Goal: Navigation & Orientation: Find specific page/section

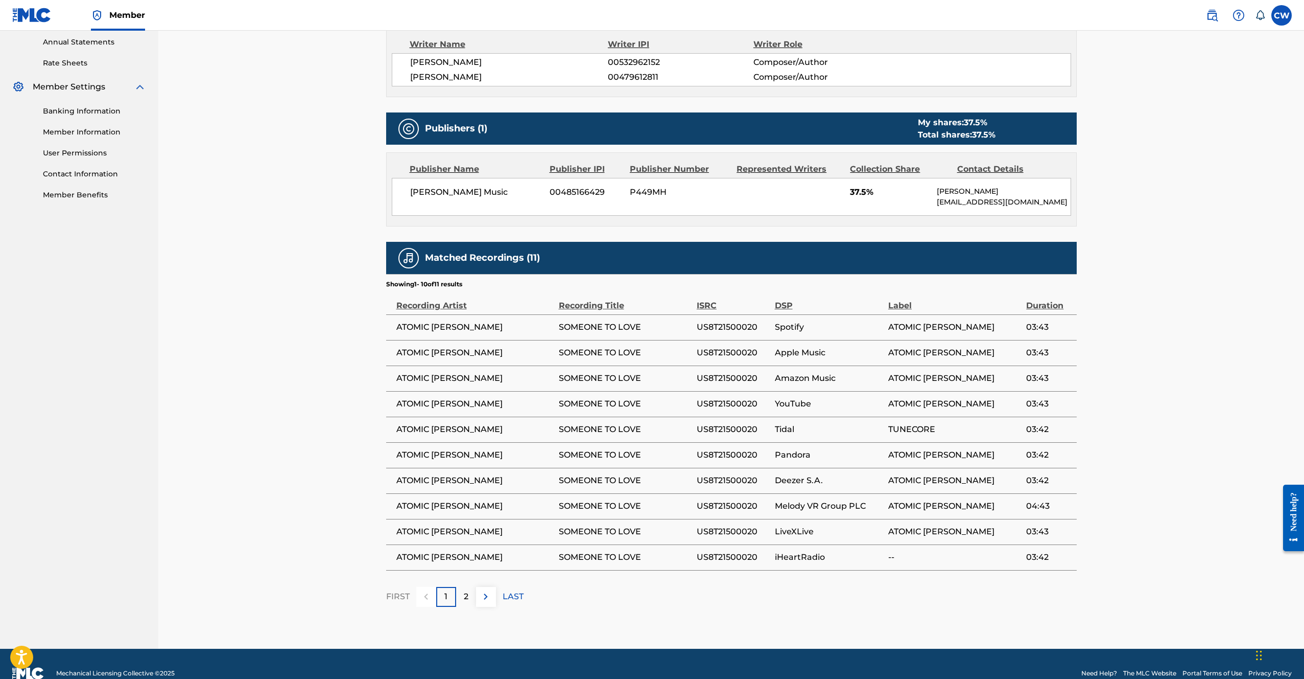
scroll to position [389, 0]
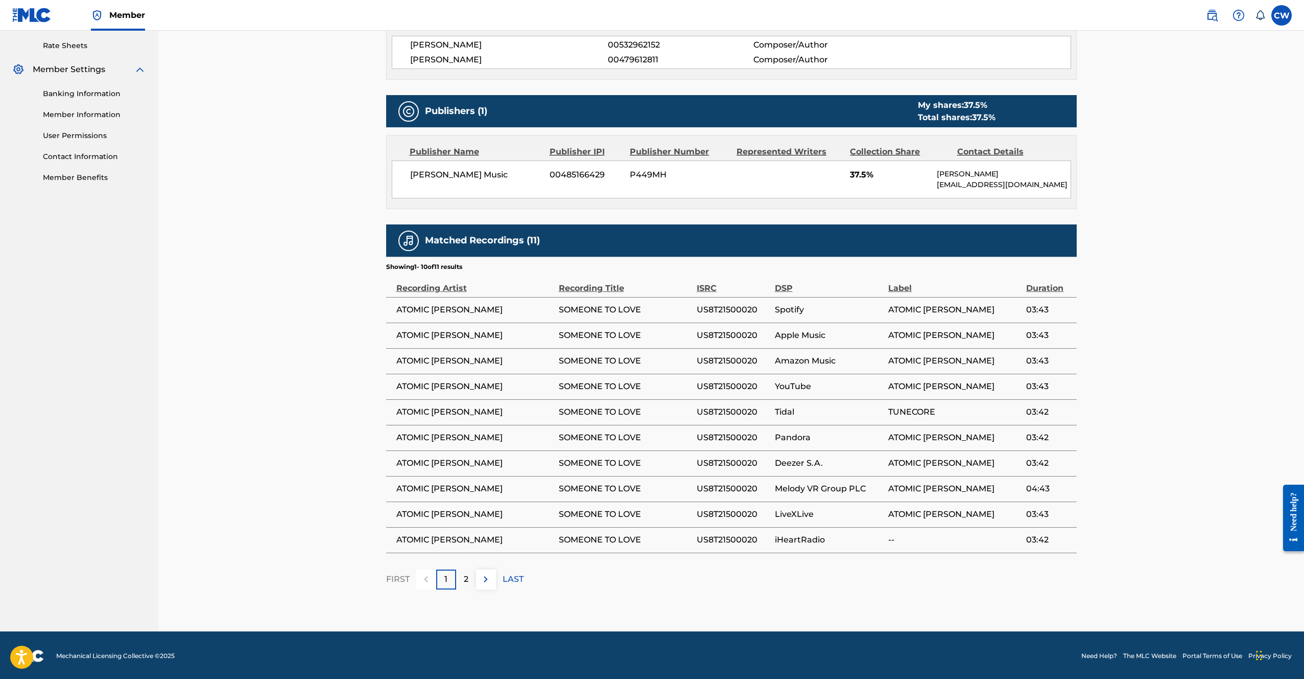
click at [481, 583] on button at bounding box center [486, 579] width 20 height 20
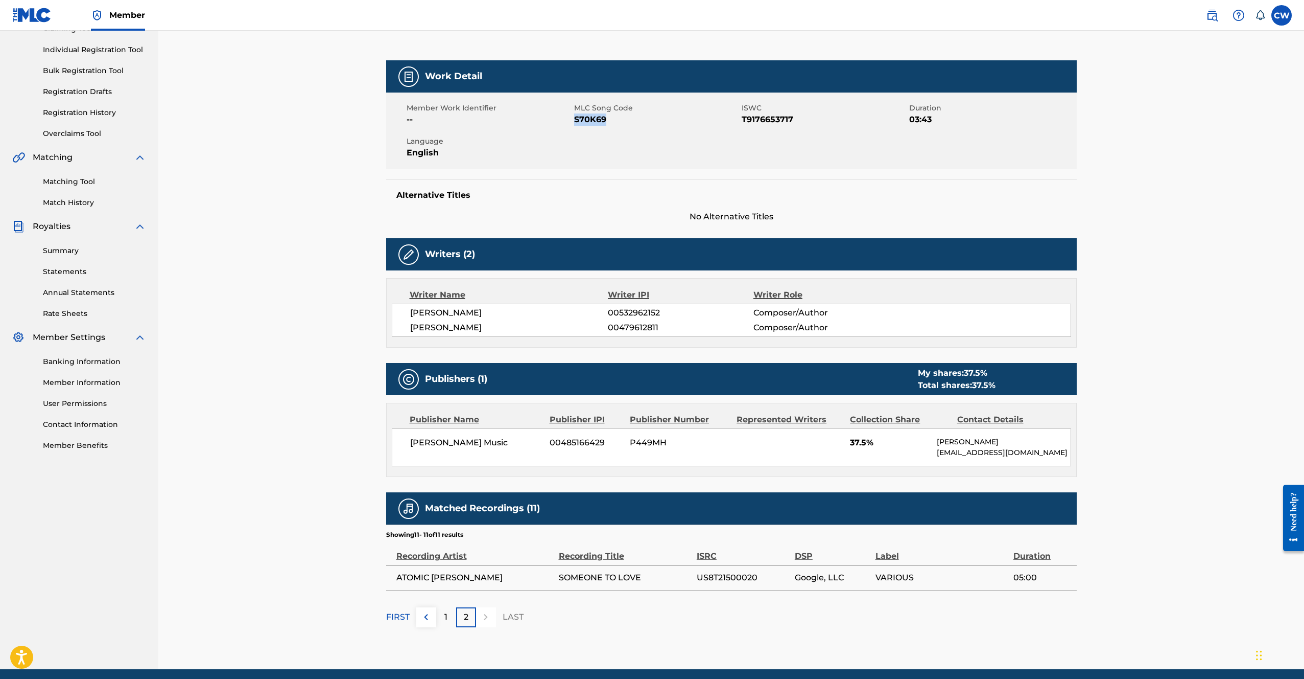
scroll to position [159, 0]
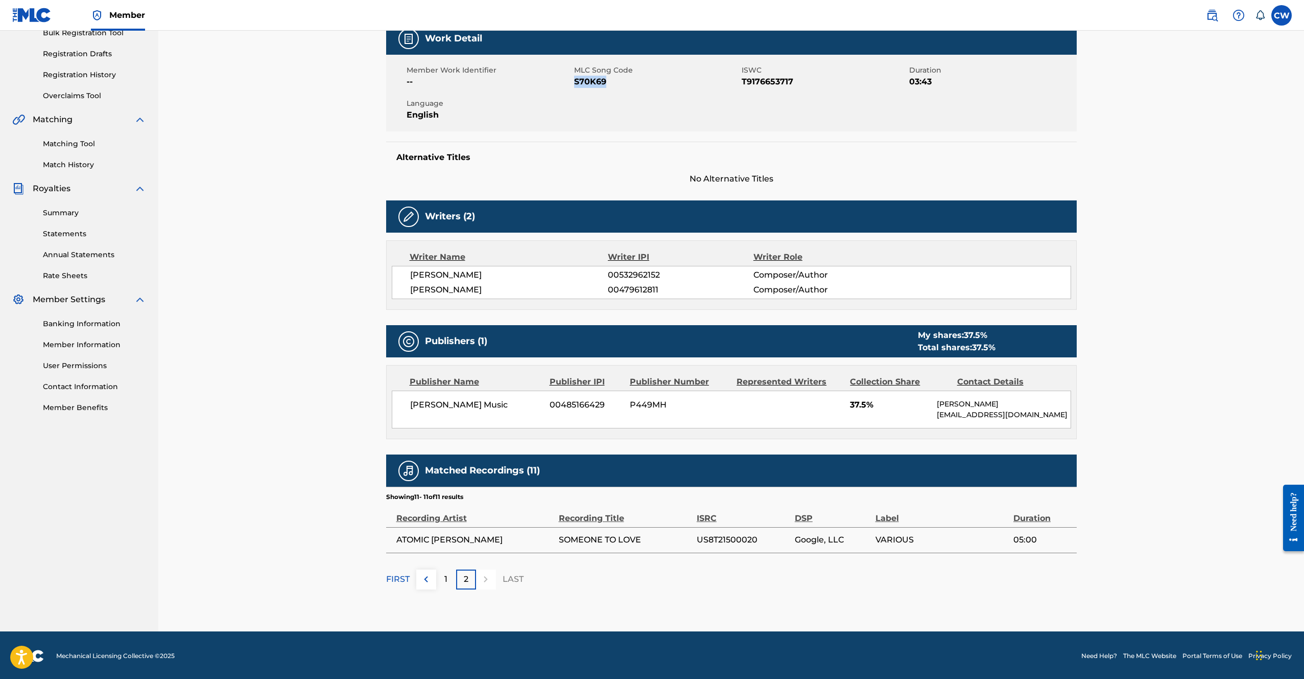
click at [428, 577] on img at bounding box center [426, 579] width 12 height 12
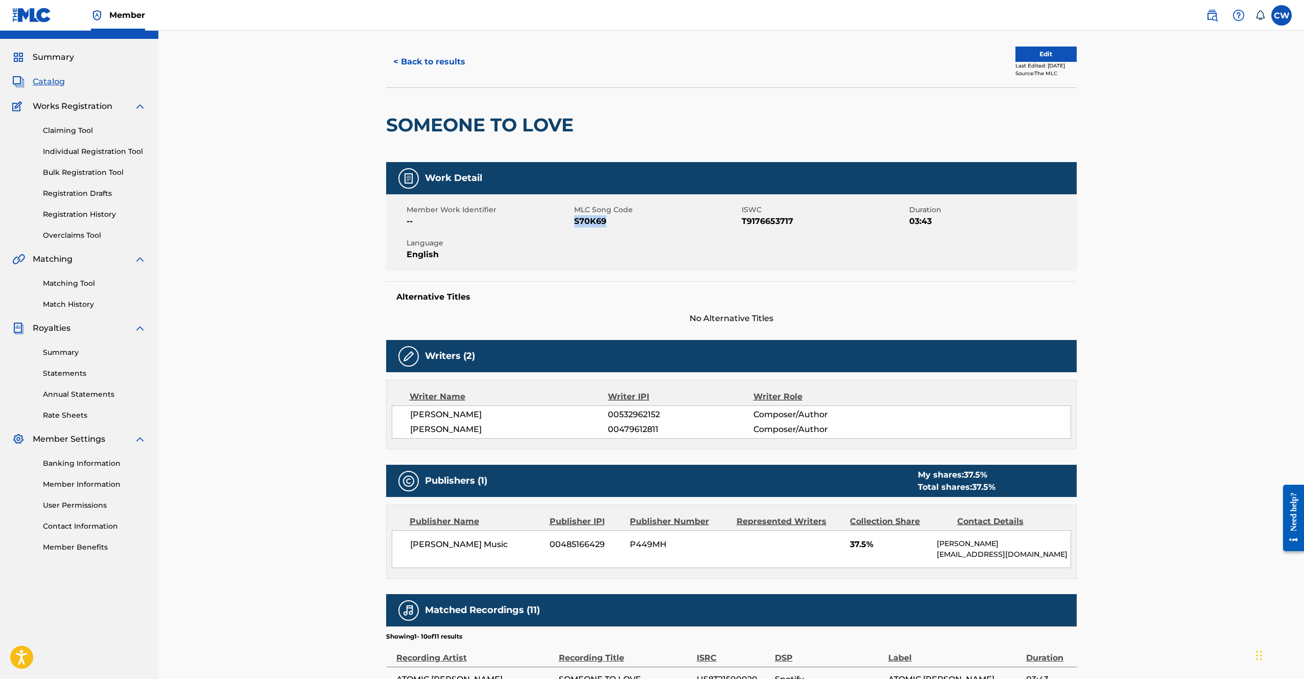
scroll to position [0, 0]
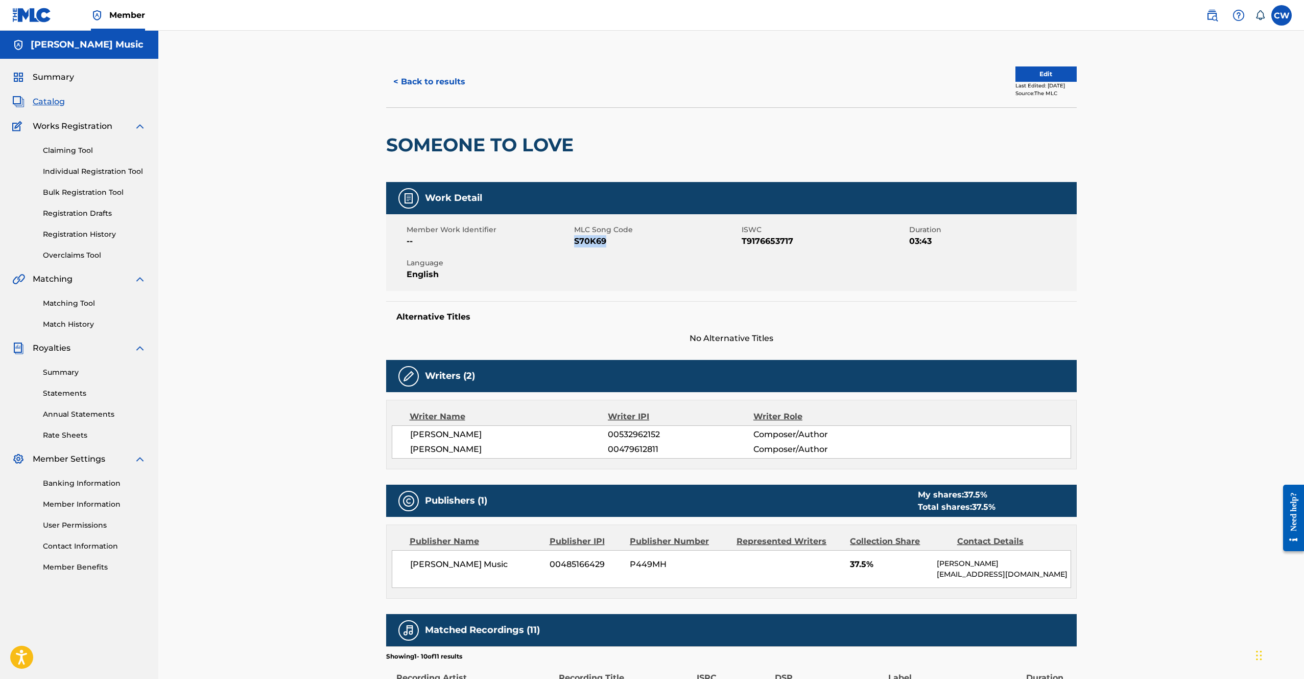
click at [435, 81] on button "< Back to results" at bounding box center [429, 82] width 86 height 26
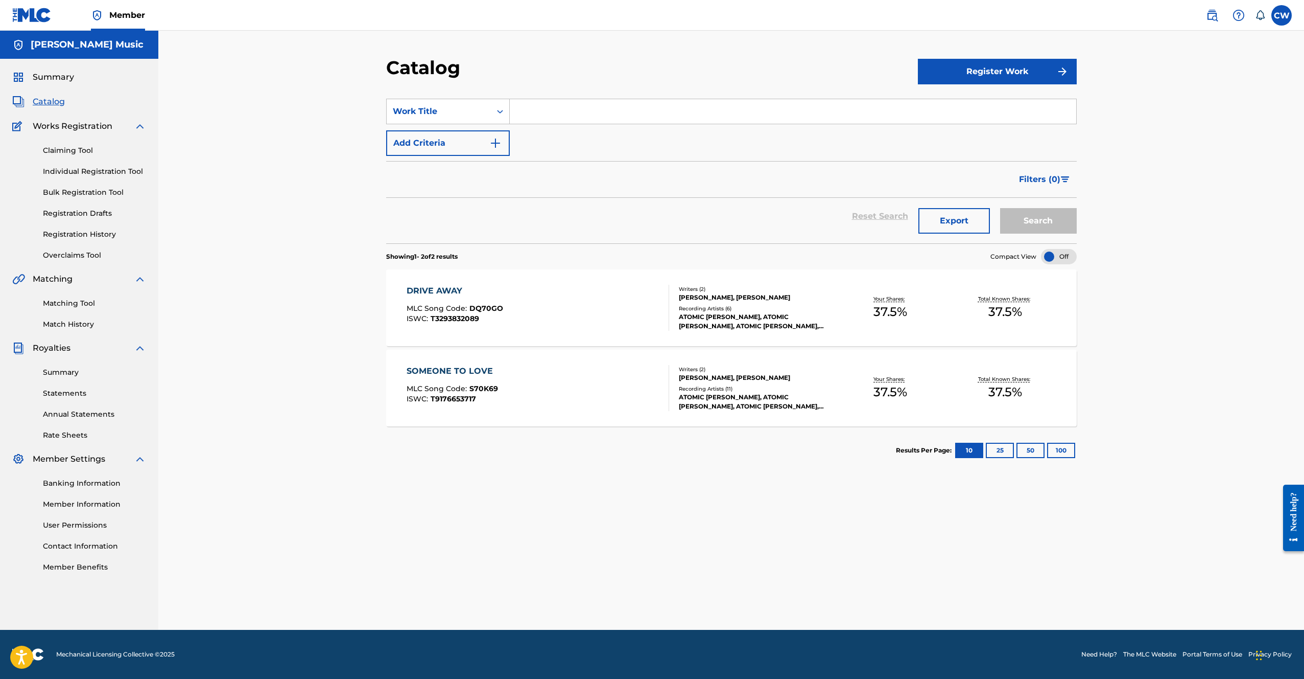
click at [810, 393] on div "ATOMIC TOM, ATOMIC TOM, ATOMIC TOM, ATOMIC TOM, ATOMIC TOM" at bounding box center [756, 401] width 154 height 18
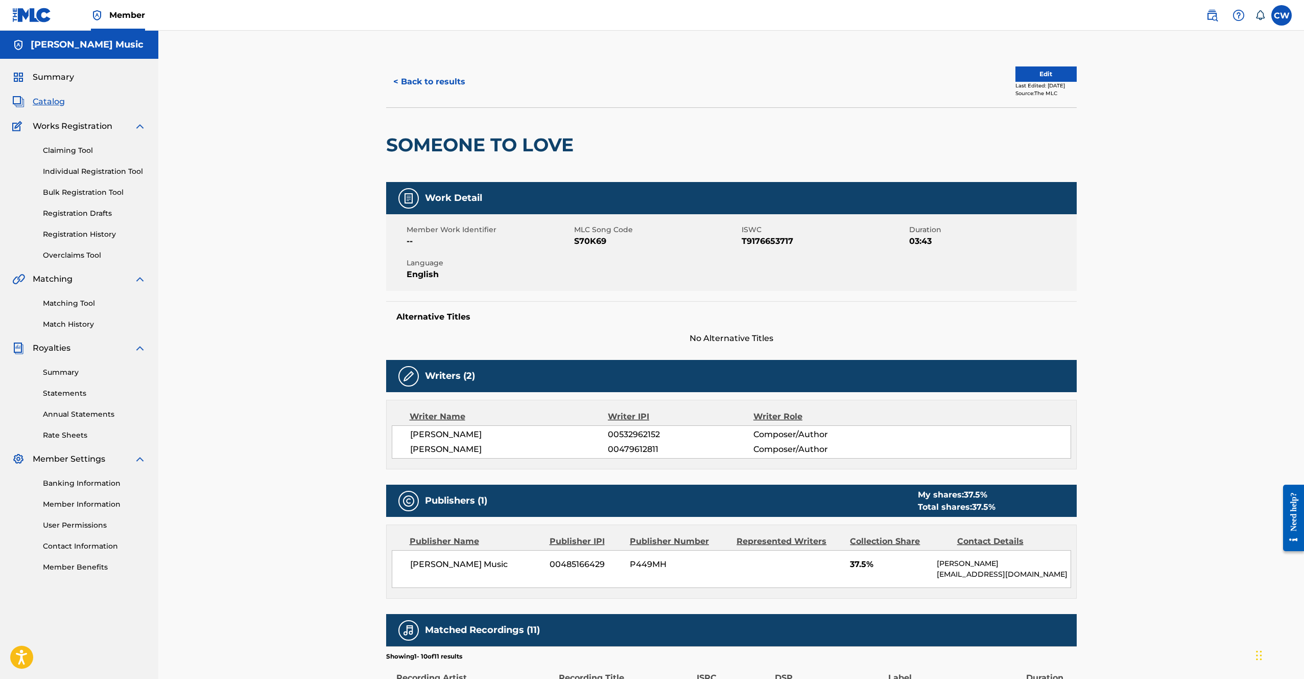
scroll to position [389, 0]
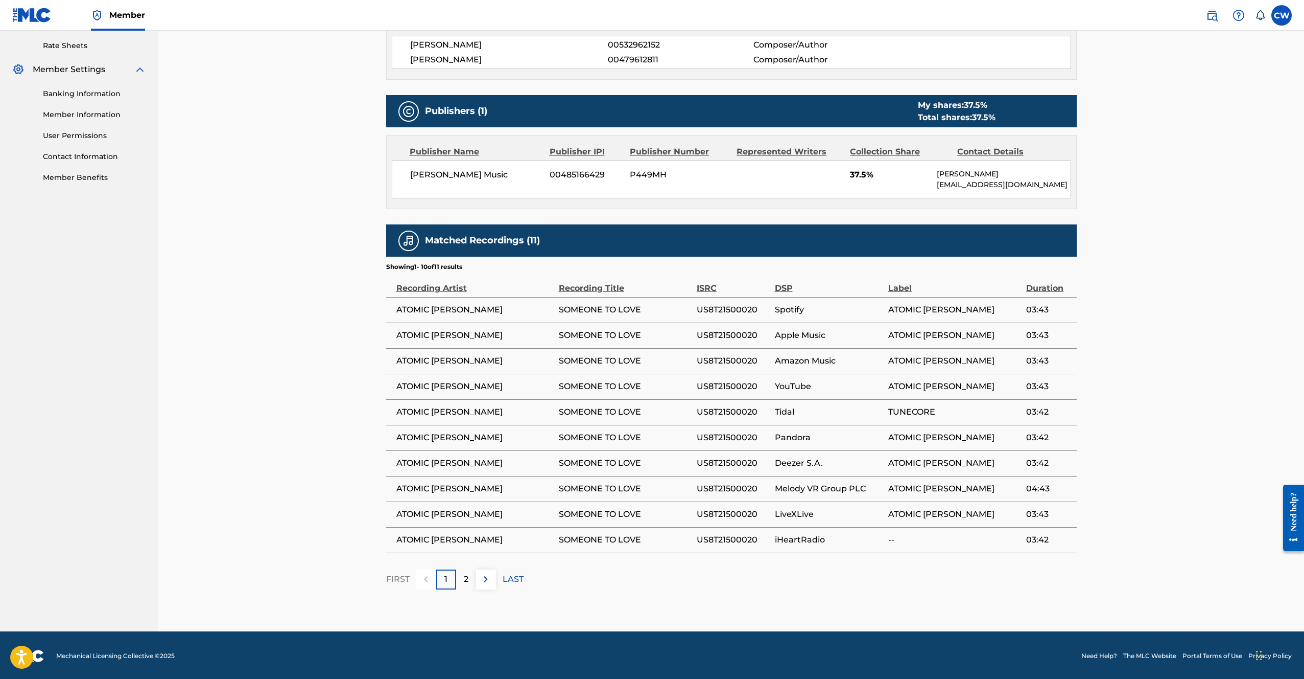
click at [486, 578] on img at bounding box center [486, 579] width 12 height 12
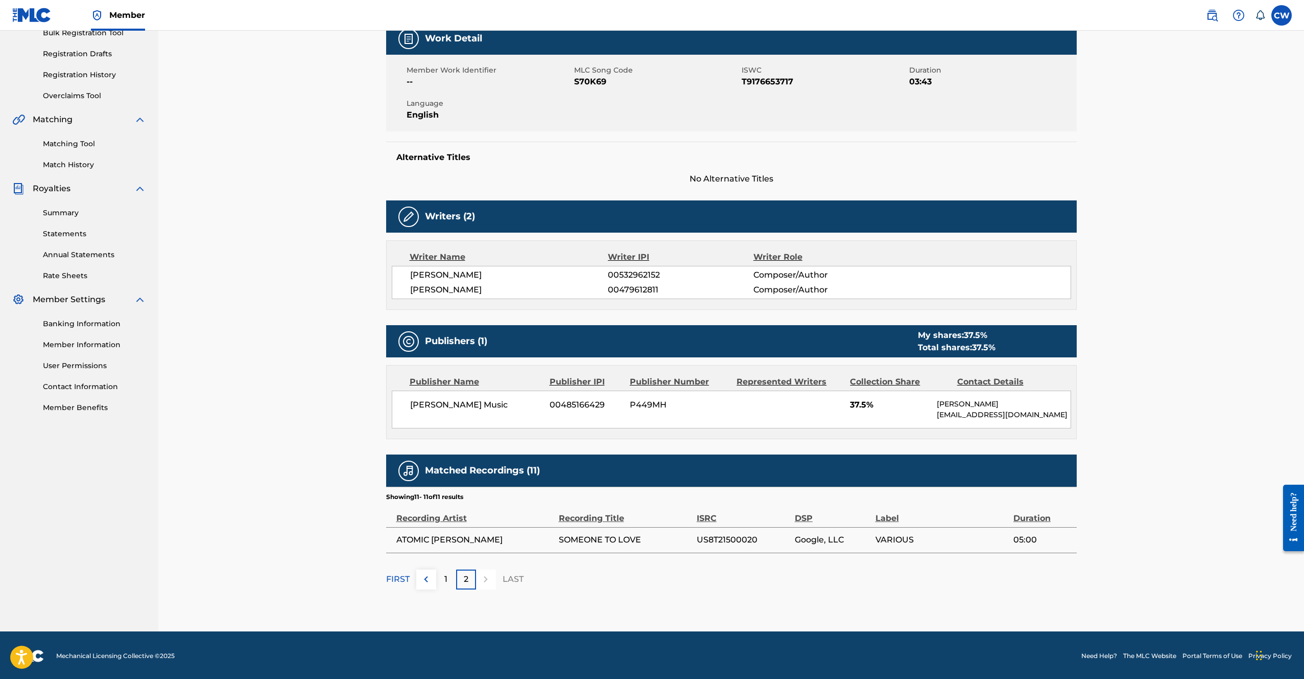
click at [426, 578] on img at bounding box center [426, 579] width 12 height 12
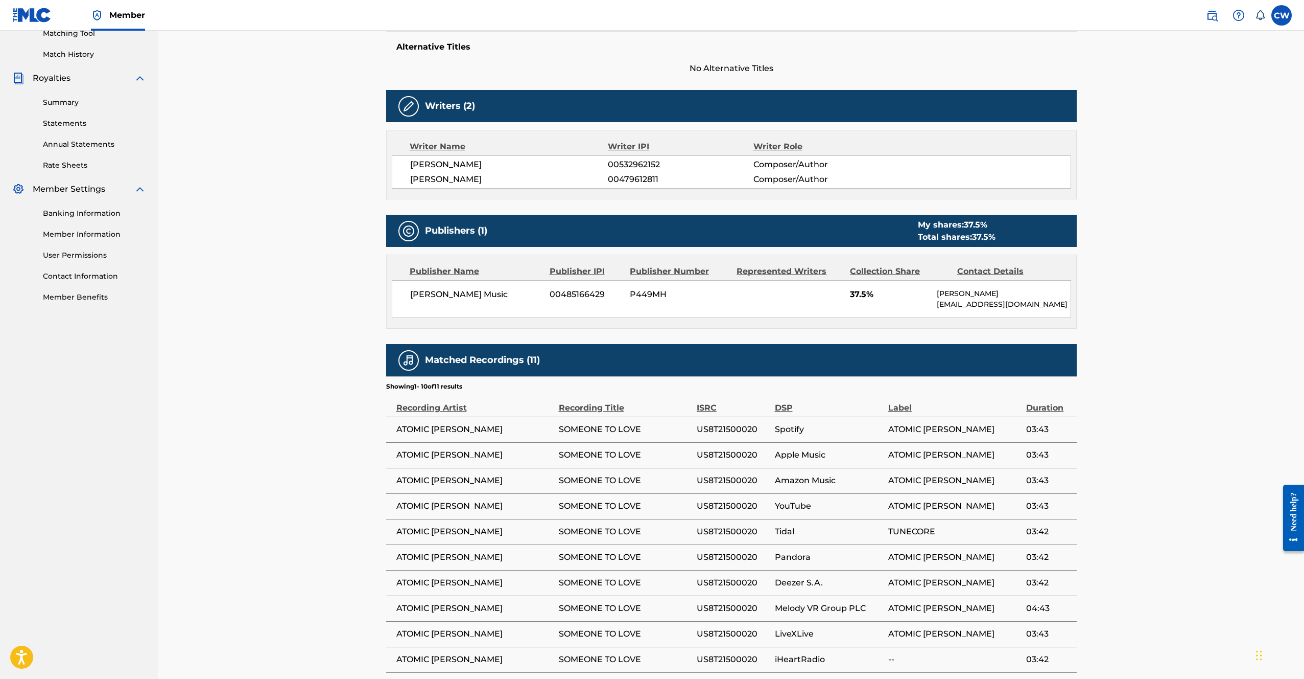
scroll to position [287, 0]
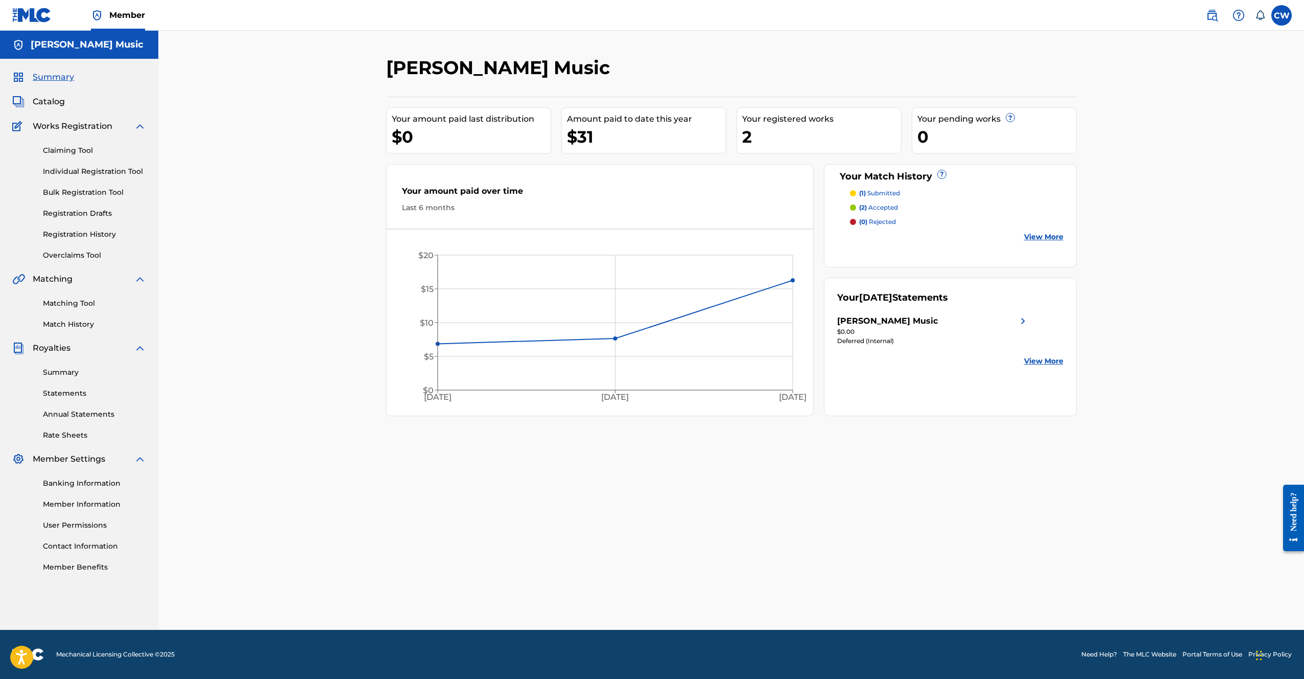
click at [64, 303] on link "Matching Tool" at bounding box center [94, 303] width 103 height 11
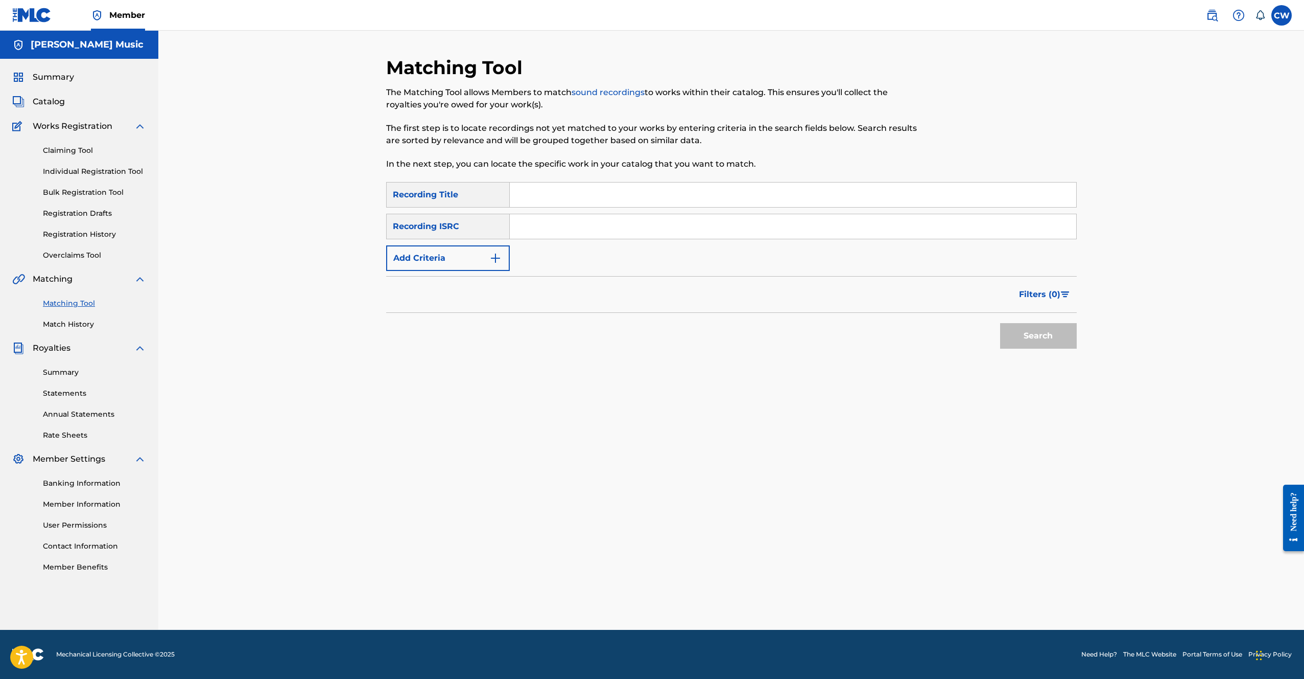
click at [60, 321] on link "Match History" at bounding box center [94, 324] width 103 height 11
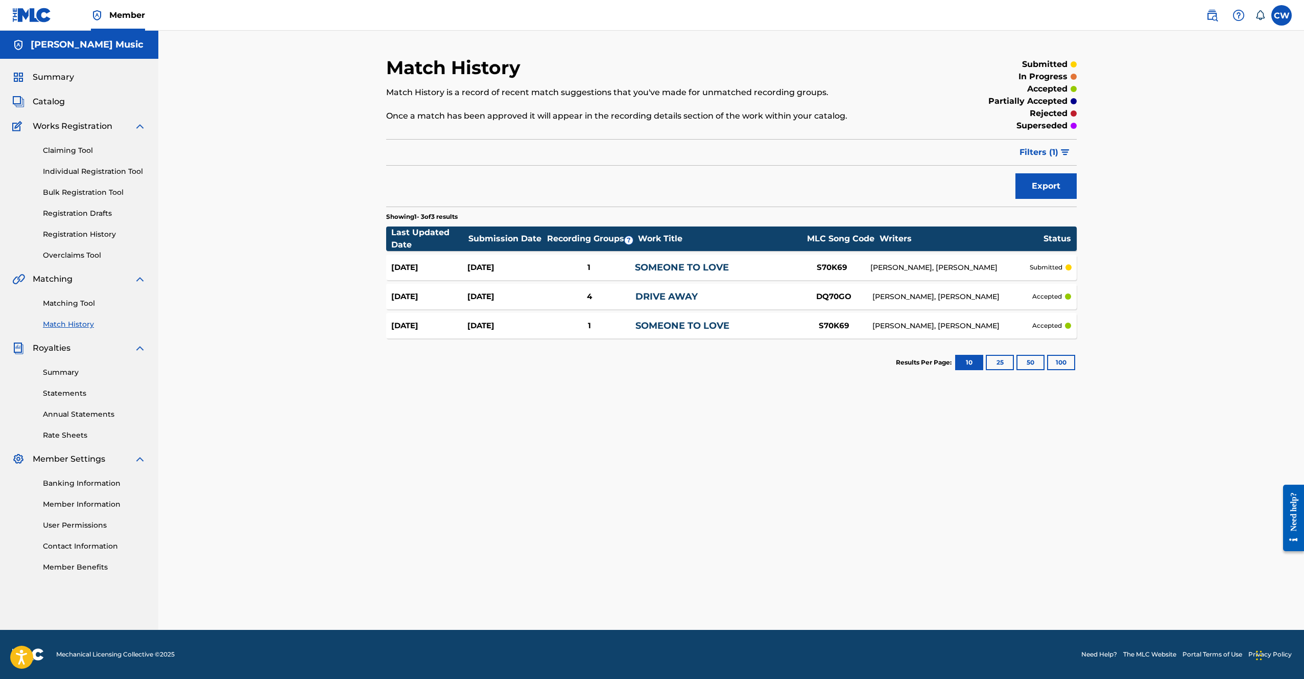
click at [762, 325] on div "SOMEONE TO LOVE" at bounding box center [716, 326] width 160 height 14
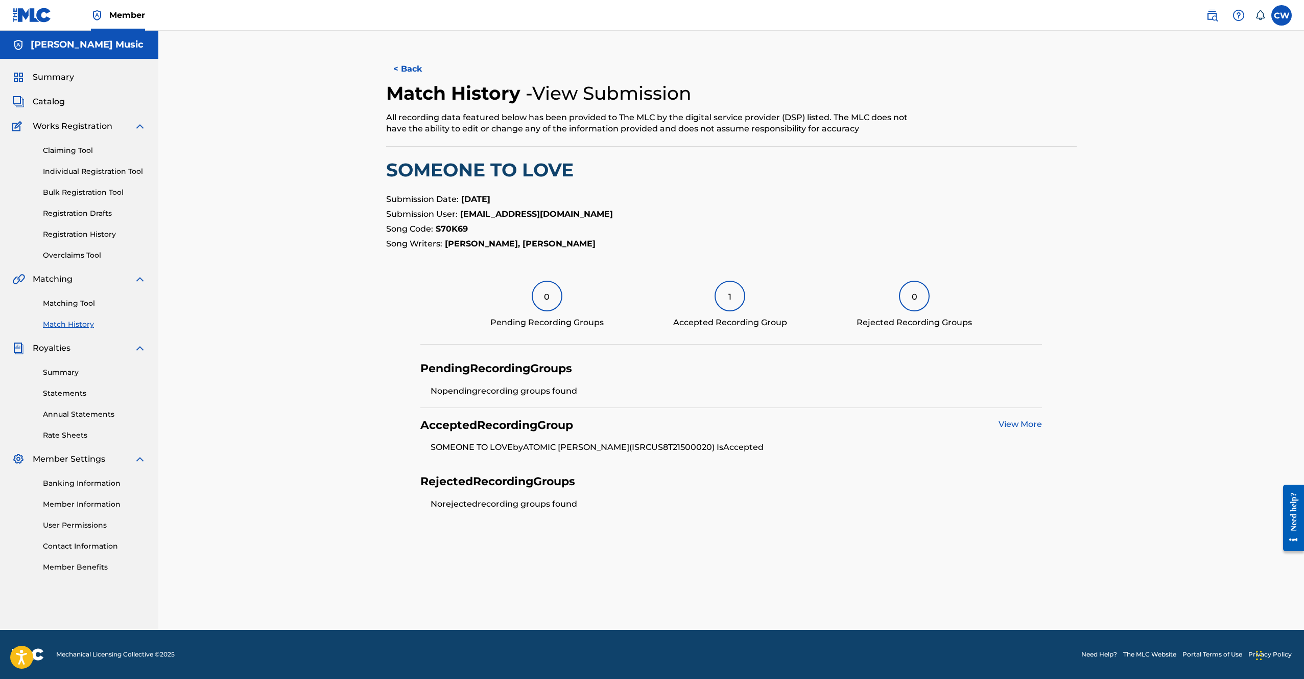
click at [1025, 429] on div "View More" at bounding box center [1020, 425] width 43 height 14
click at [1025, 426] on link "View More" at bounding box center [1020, 424] width 43 height 10
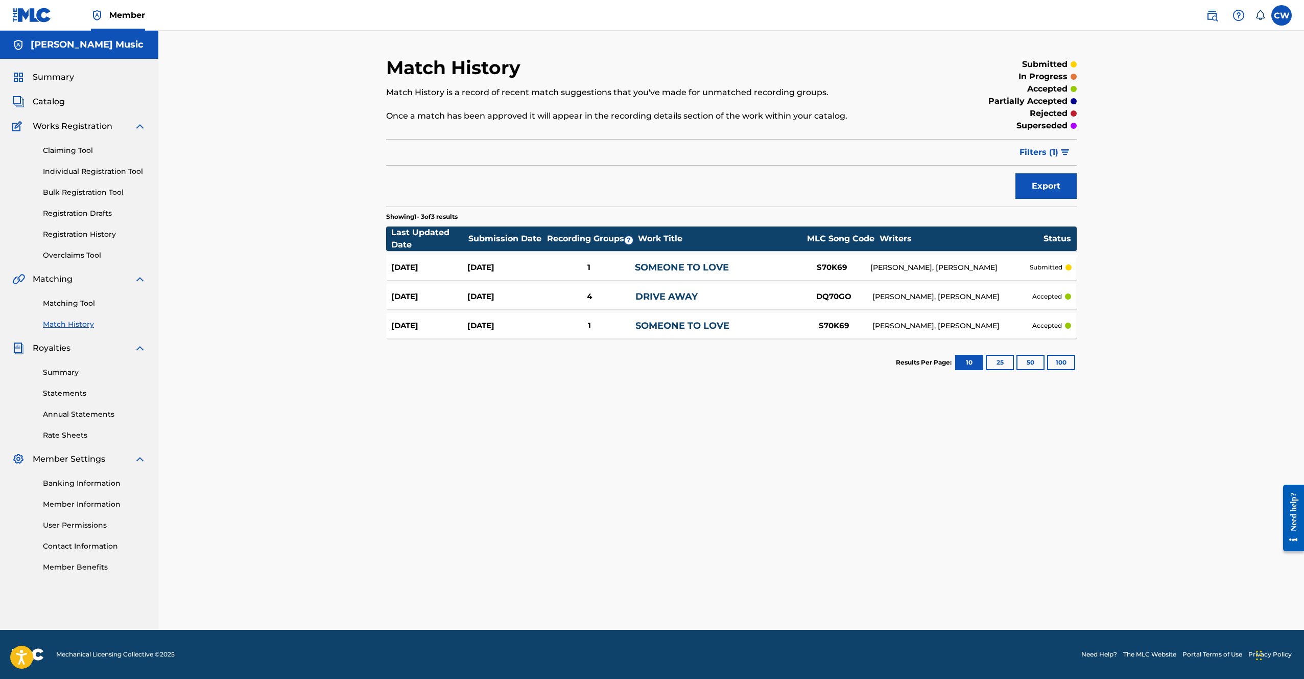
click at [875, 273] on div "Aug 26, 2025 Aug 26, 2025 1 SOMEONE TO LOVE S70K69 ERIC ANGELO ESPIRITU, LUKE W…" at bounding box center [731, 267] width 691 height 26
click at [62, 370] on link "Summary" at bounding box center [94, 372] width 103 height 11
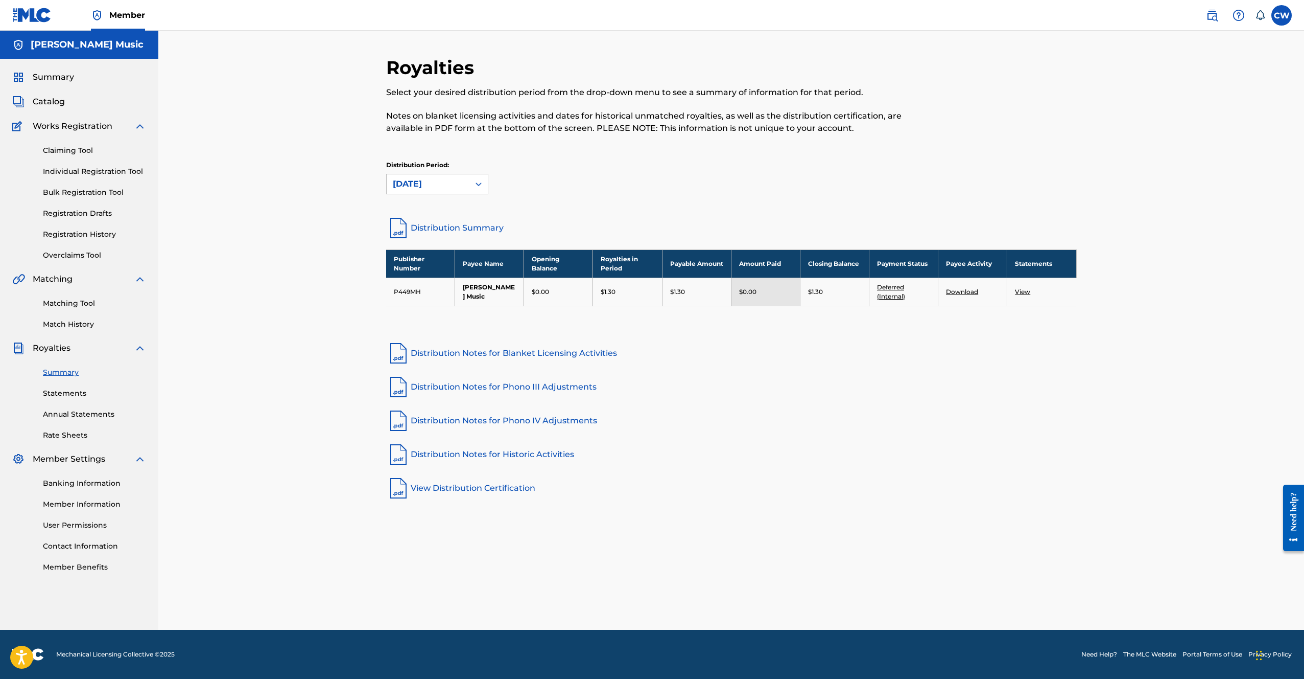
click at [69, 390] on link "Statements" at bounding box center [94, 393] width 103 height 11
